Goal: Communication & Community: Answer question/provide support

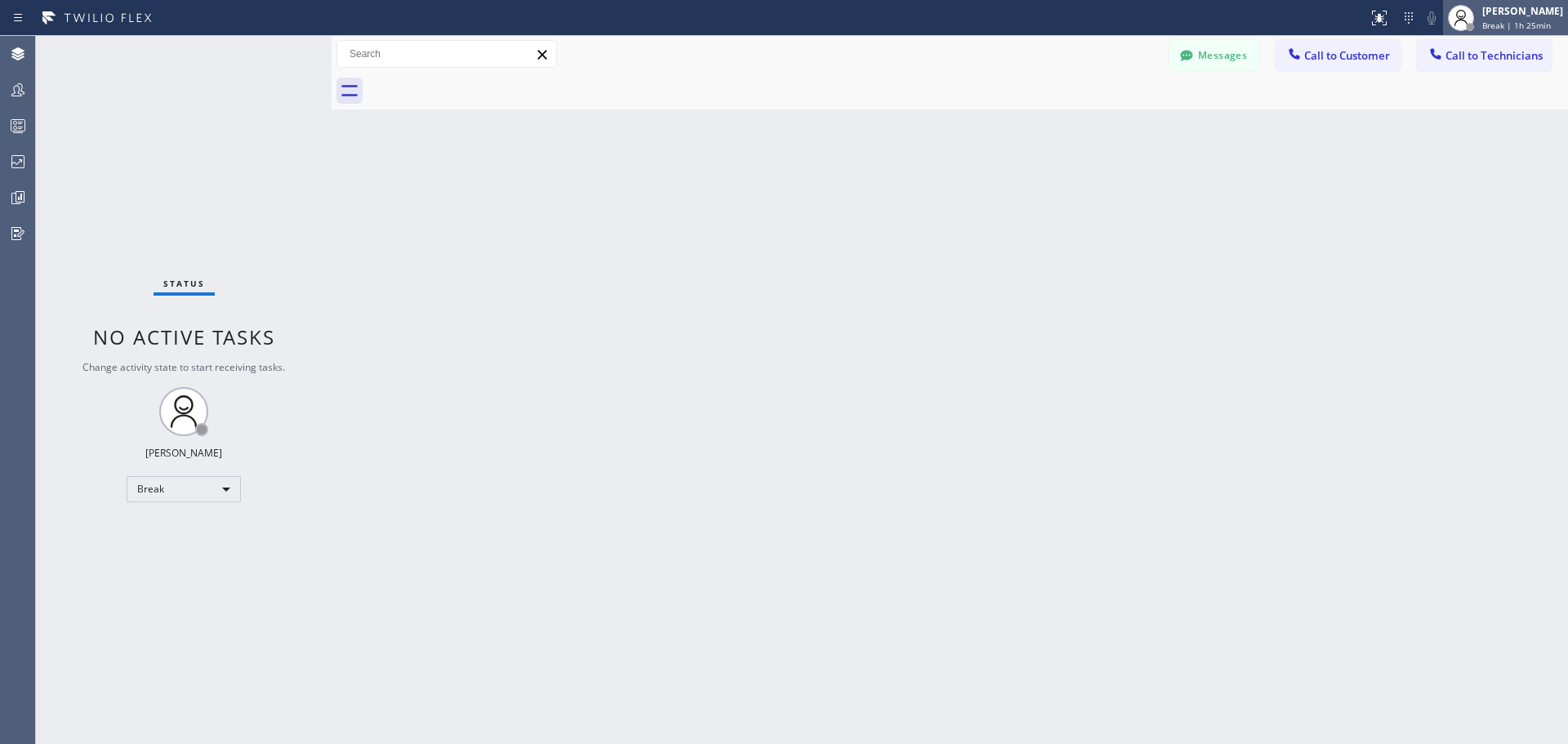
click at [1534, 16] on div "[PERSON_NAME]" at bounding box center [1522, 11] width 80 height 14
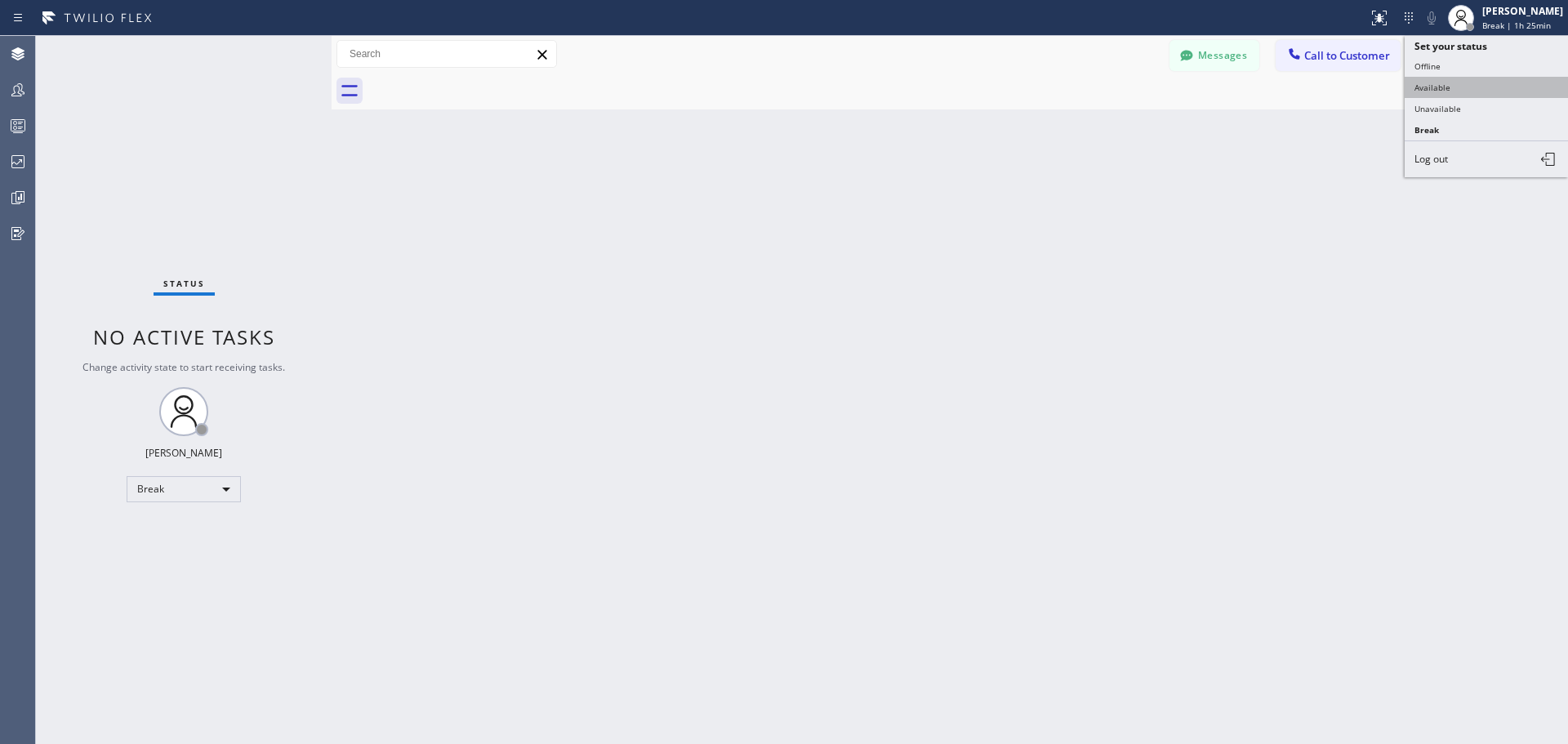
click at [1496, 91] on button "Available" at bounding box center [1487, 88] width 164 height 21
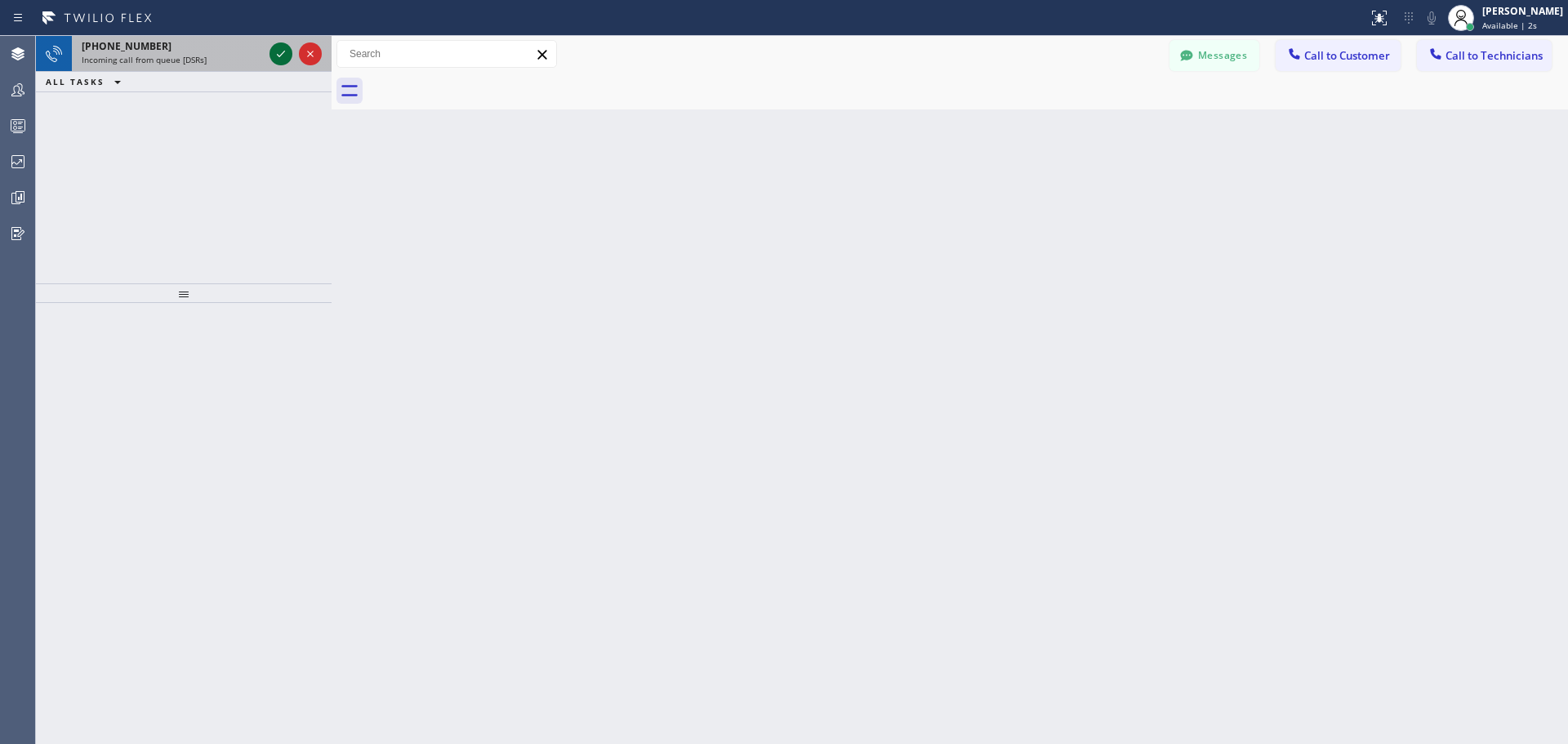
click at [276, 58] on icon at bounding box center [281, 53] width 19 height 19
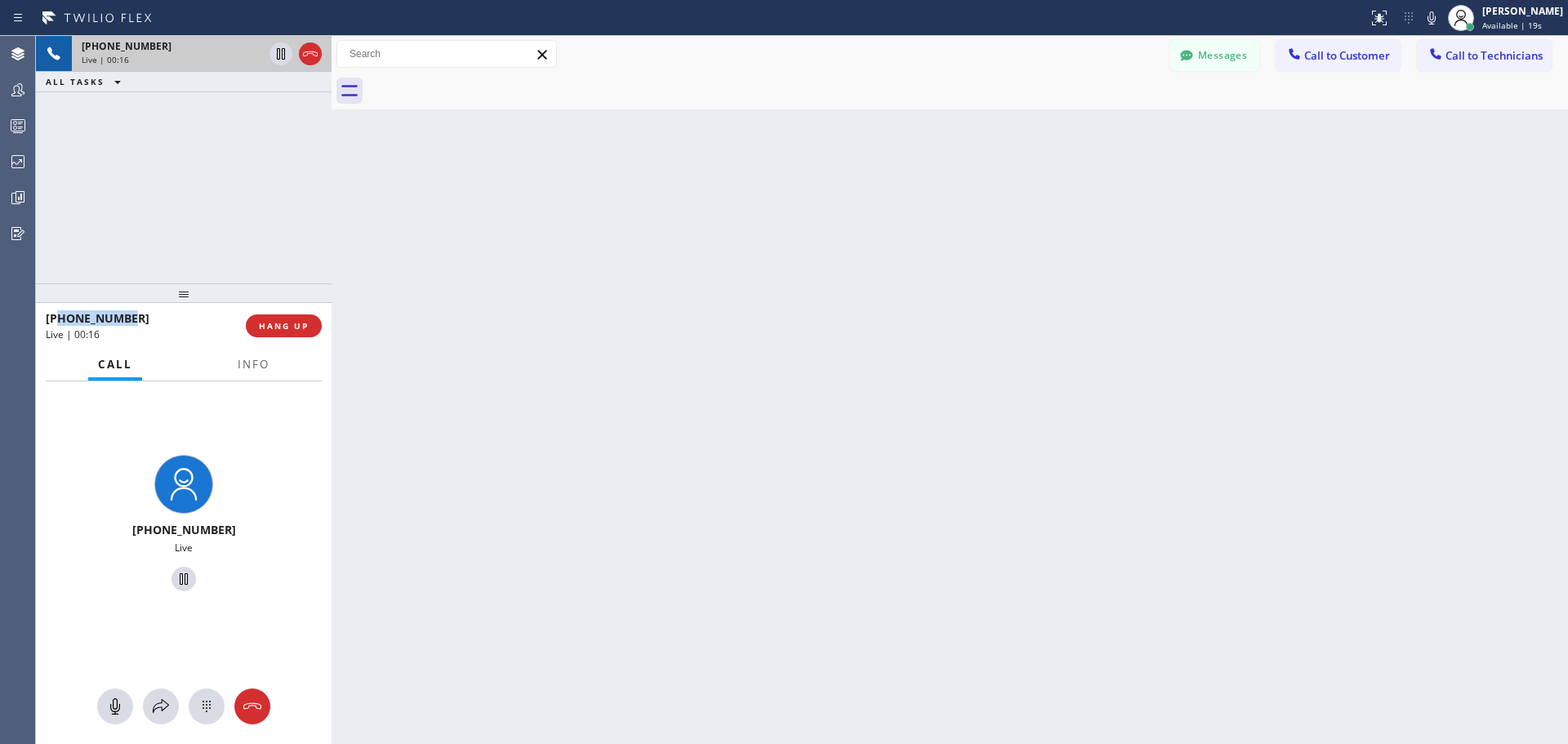
drag, startPoint x: 135, startPoint y: 319, endPoint x: 57, endPoint y: 319, distance: 78.0
click at [57, 319] on div "[PHONE_NUMBER]" at bounding box center [140, 319] width 189 height 16
copy span "3102944938"
click at [298, 332] on span "HANG UP" at bounding box center [284, 326] width 50 height 11
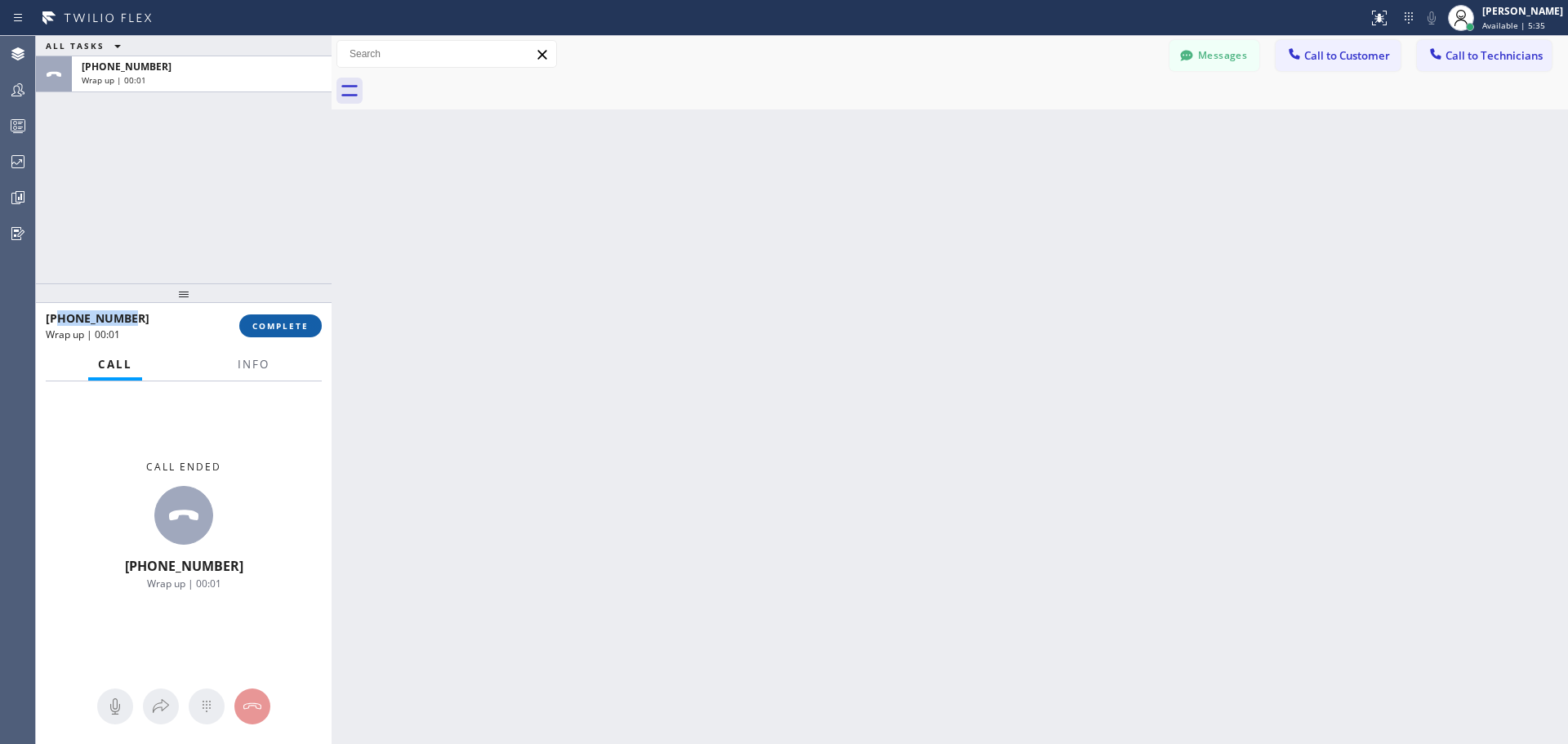
click at [265, 325] on span "COMPLETE" at bounding box center [280, 326] width 56 height 11
